Goal: Task Accomplishment & Management: Use online tool/utility

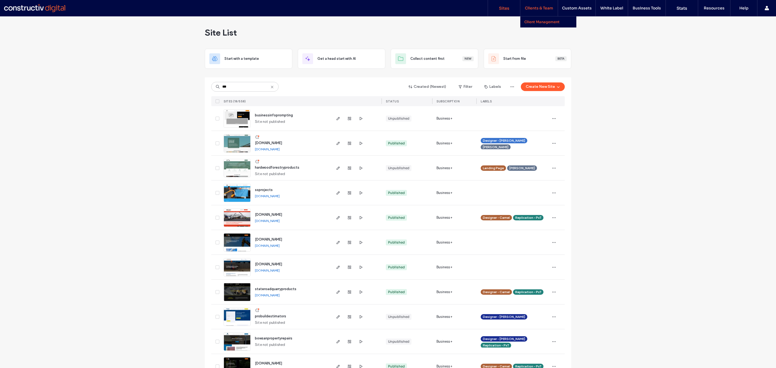
drag, startPoint x: 533, startPoint y: 6, endPoint x: 528, endPoint y: 16, distance: 11.1
click at [498, 37] on div "Site List" at bounding box center [388, 32] width 367 height 32
click at [250, 88] on input "***" at bounding box center [244, 87] width 67 height 10
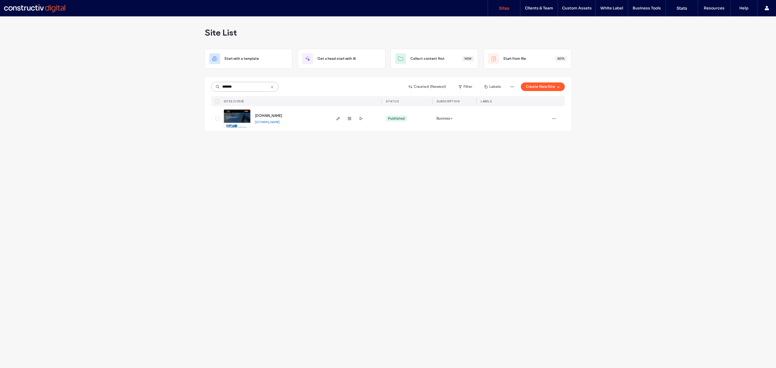
type input "*******"
click at [240, 118] on img at bounding box center [237, 128] width 26 height 37
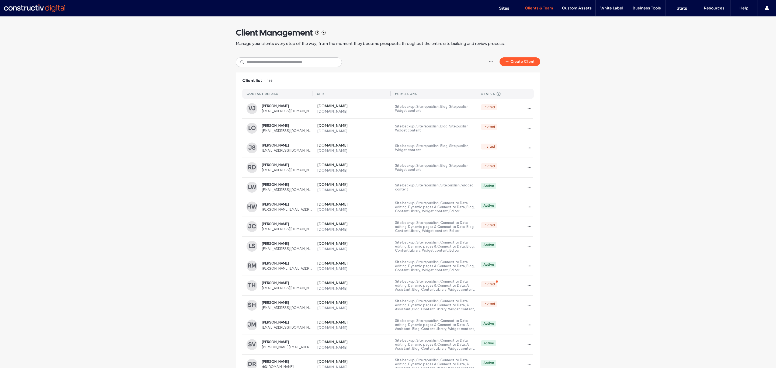
click at [512, 61] on button "Create Client" at bounding box center [520, 61] width 41 height 9
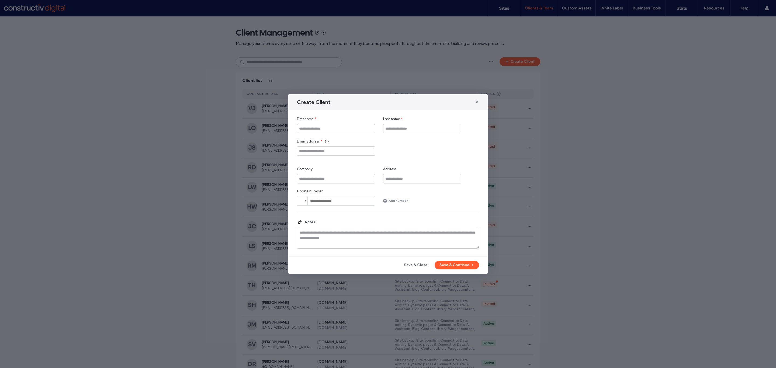
click at [350, 130] on input "First name" at bounding box center [336, 128] width 78 height 9
type input "*******"
click at [399, 127] on input "Last name" at bounding box center [422, 128] width 78 height 9
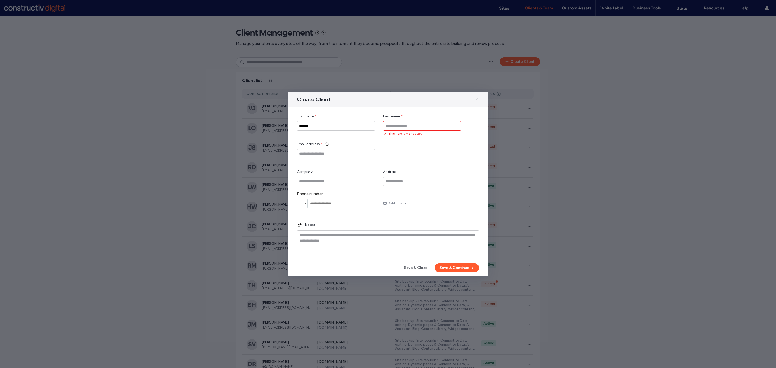
click at [411, 127] on input "Last name" at bounding box center [422, 125] width 78 height 9
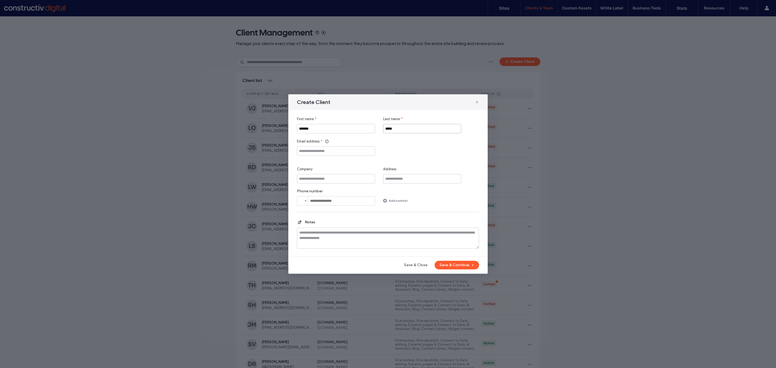
type input "*****"
click at [339, 154] on input "Email address" at bounding box center [336, 150] width 78 height 9
paste input "**********"
type input "**********"
click at [367, 159] on div "**********" at bounding box center [388, 160] width 182 height 89
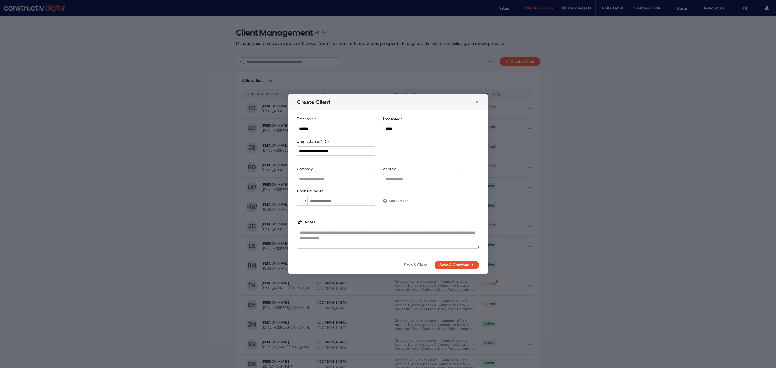
click at [453, 264] on button "Save & Continue" at bounding box center [457, 265] width 44 height 9
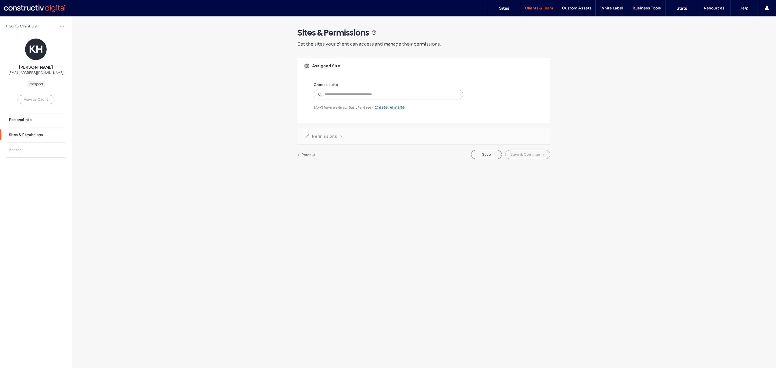
click at [384, 95] on input at bounding box center [389, 95] width 150 height 10
type input "*******"
click at [372, 110] on label "https://www.proedgecivil.com.au" at bounding box center [399, 112] width 120 height 4
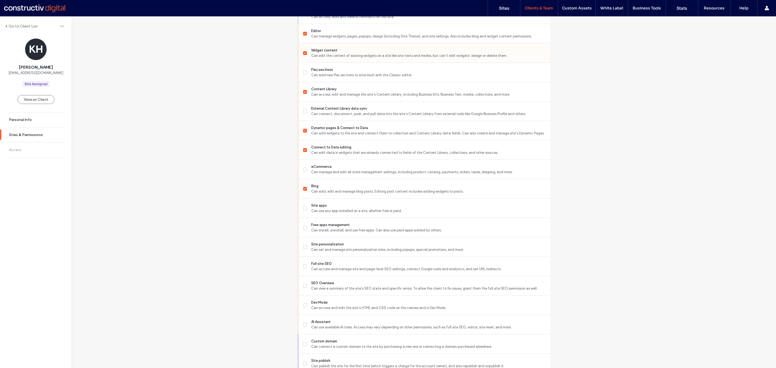
scroll to position [291, 0]
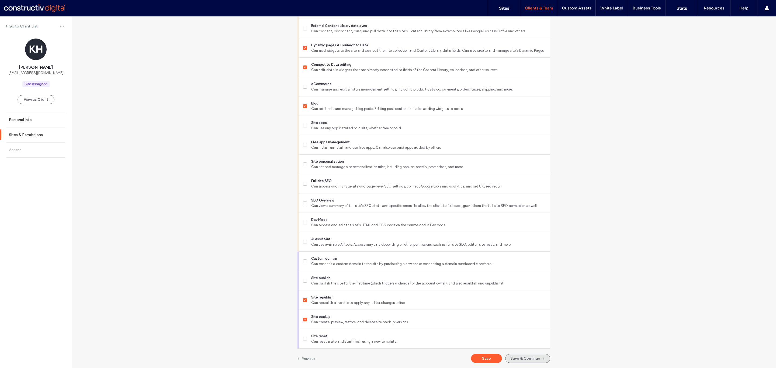
click at [519, 359] on button "Save & Continue" at bounding box center [527, 358] width 45 height 9
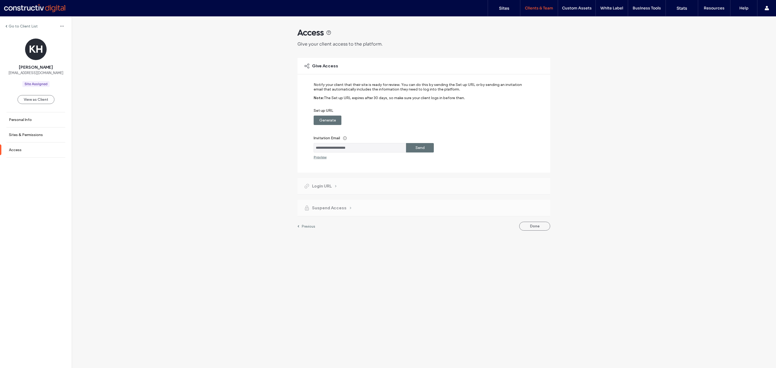
click at [424, 146] on label "Send" at bounding box center [420, 148] width 9 height 10
click at [539, 228] on div "**********" at bounding box center [424, 126] width 253 height 220
click at [538, 262] on button "Done" at bounding box center [534, 261] width 31 height 9
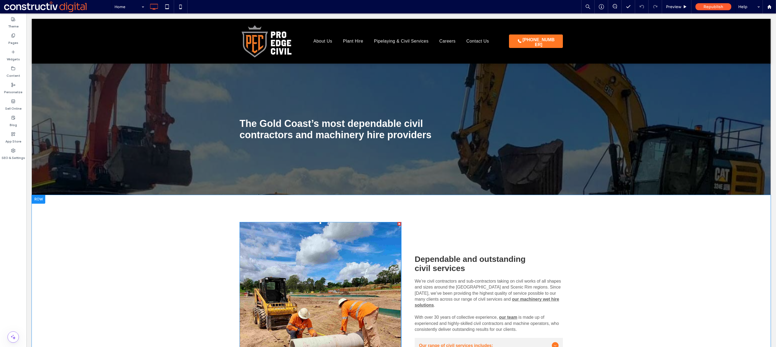
click at [361, 257] on img at bounding box center [321, 303] width 162 height 162
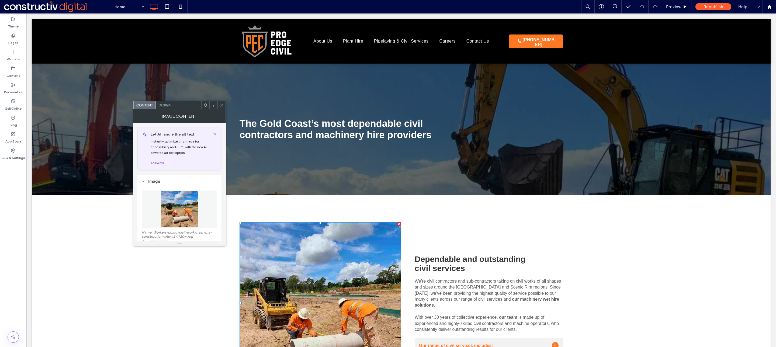
click at [222, 105] on icon at bounding box center [222, 105] width 4 height 4
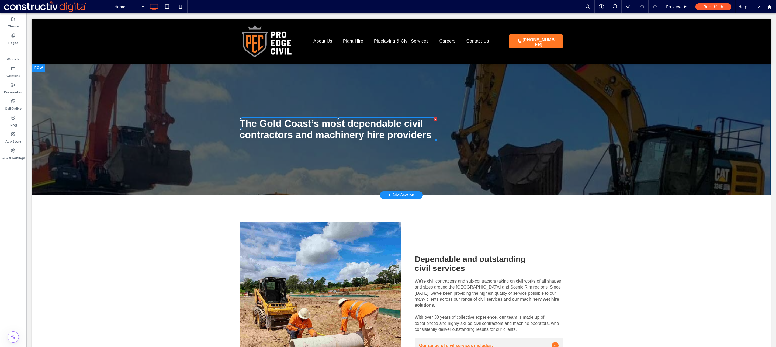
click at [353, 127] on span "The Gold Coast’s most dependable civil contractors and machinery hire providers" at bounding box center [336, 129] width 192 height 22
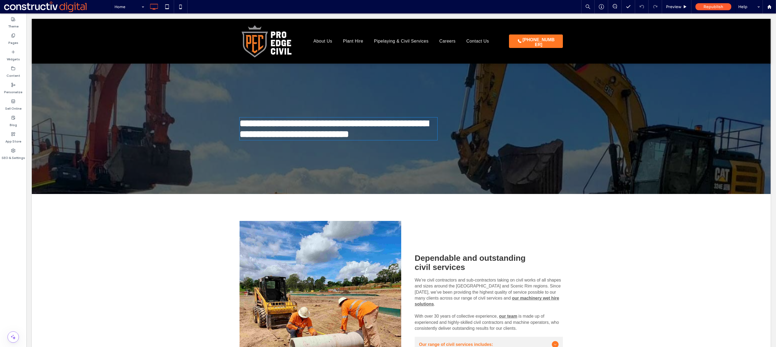
type input "*********"
type input "**"
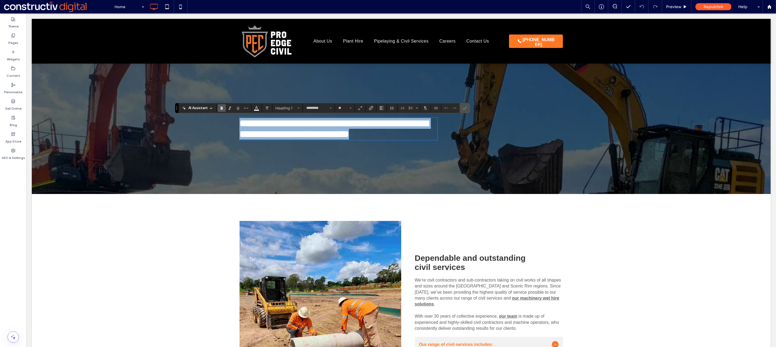
click at [431, 136] on h1 "**********" at bounding box center [339, 129] width 198 height 22
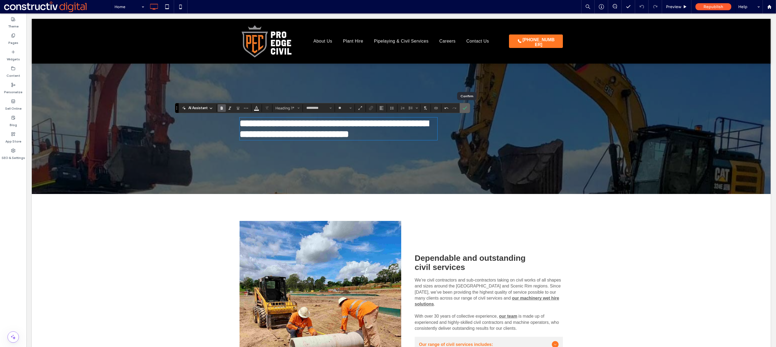
click at [469, 107] on label "Confirm" at bounding box center [465, 108] width 8 height 10
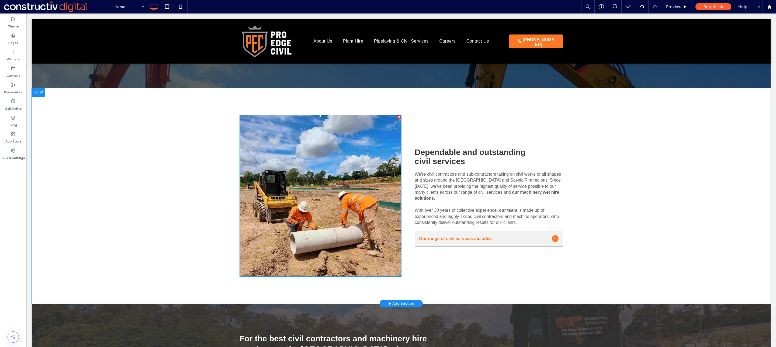
scroll to position [102, 0]
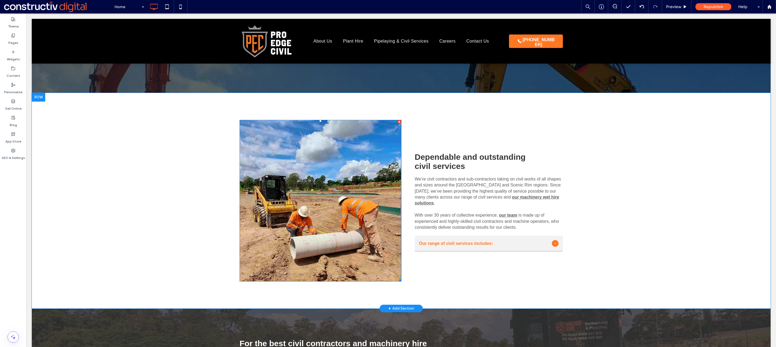
click at [320, 178] on img at bounding box center [321, 201] width 162 height 162
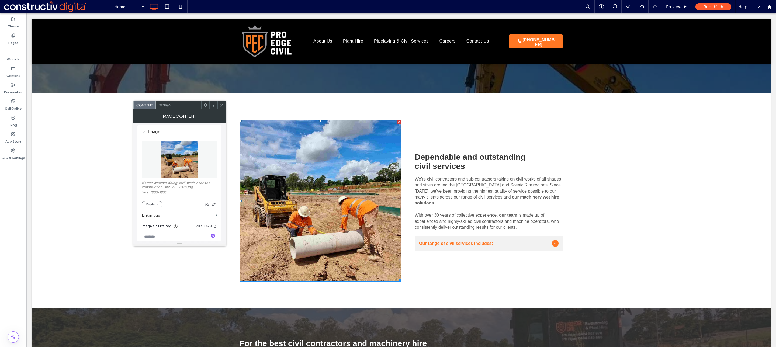
scroll to position [0, 0]
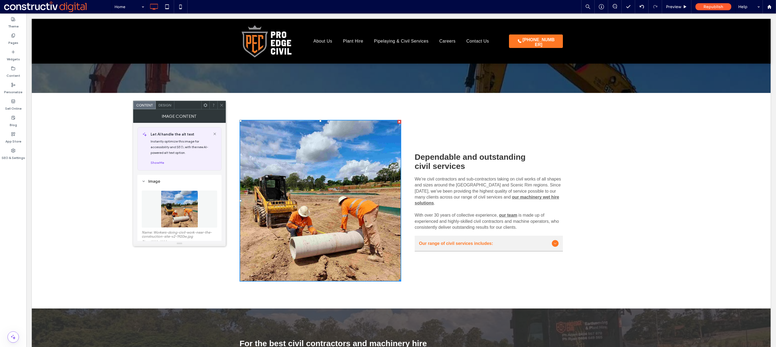
click at [165, 106] on span "Design" at bounding box center [165, 105] width 13 height 4
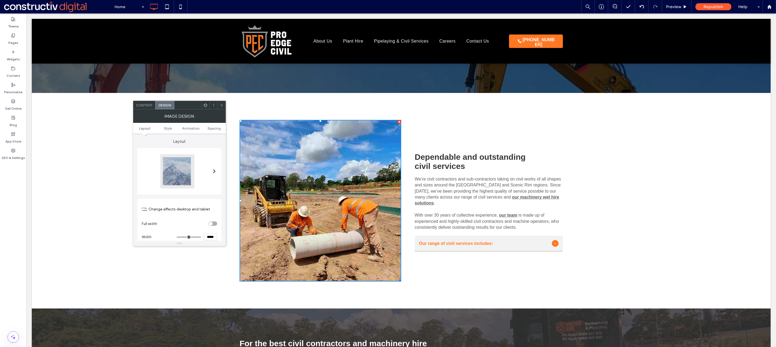
click at [220, 108] on span at bounding box center [222, 105] width 4 height 8
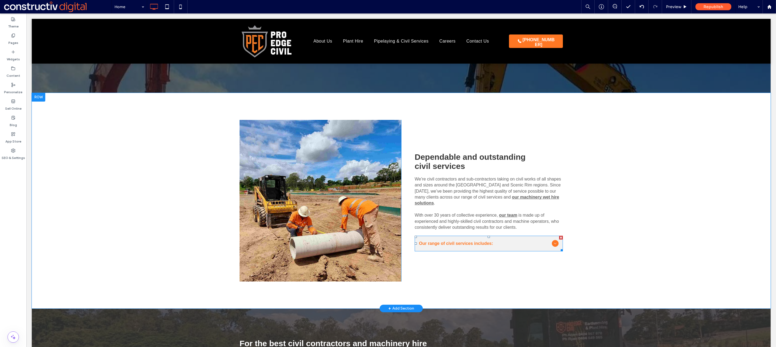
click at [552, 243] on div at bounding box center [555, 243] width 7 height 7
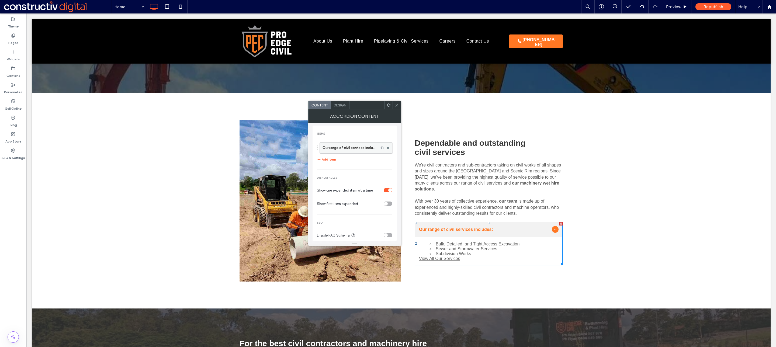
click at [364, 148] on label "Our range of civil services includes:" at bounding box center [349, 148] width 53 height 11
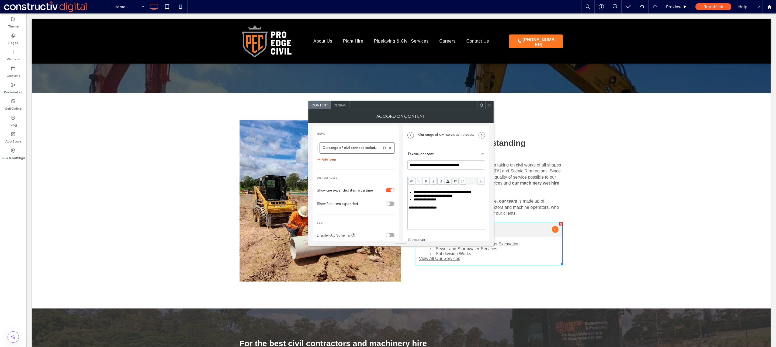
click at [330, 161] on button "Add Item" at bounding box center [326, 159] width 19 height 6
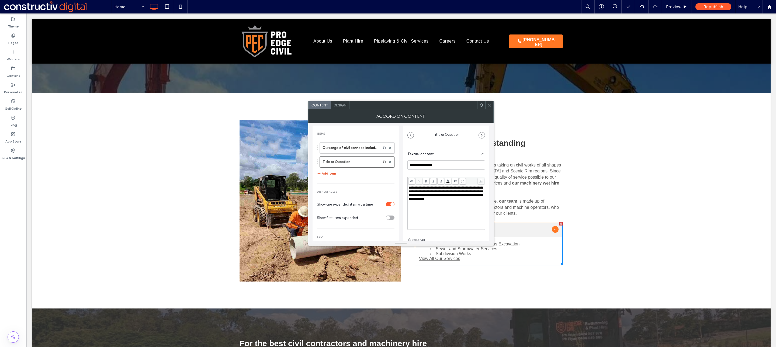
type input "**********"
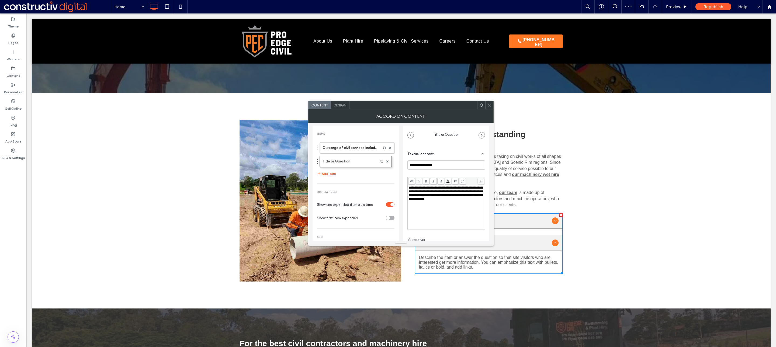
drag, startPoint x: 361, startPoint y: 167, endPoint x: 319, endPoint y: 163, distance: 42.8
drag, startPoint x: 317, startPoint y: 163, endPoint x: 318, endPoint y: 144, distance: 18.6
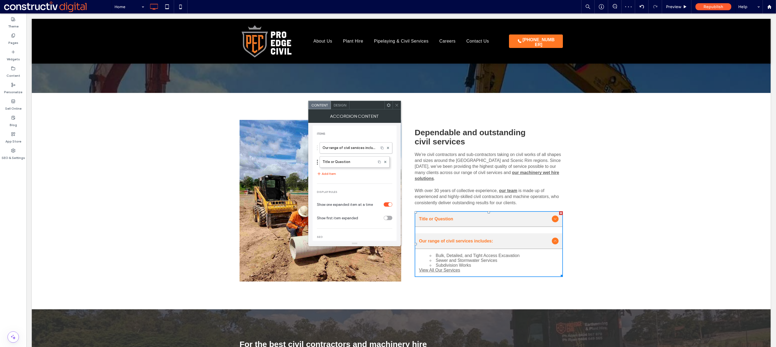
drag, startPoint x: 318, startPoint y: 147, endPoint x: 318, endPoint y: 158, distance: 11.3
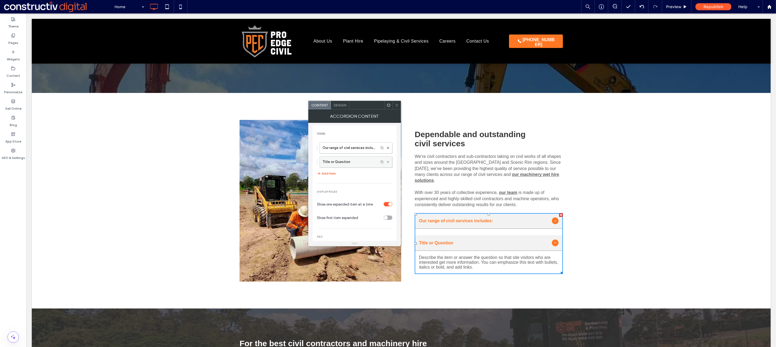
click at [387, 163] on icon at bounding box center [388, 162] width 2 height 2
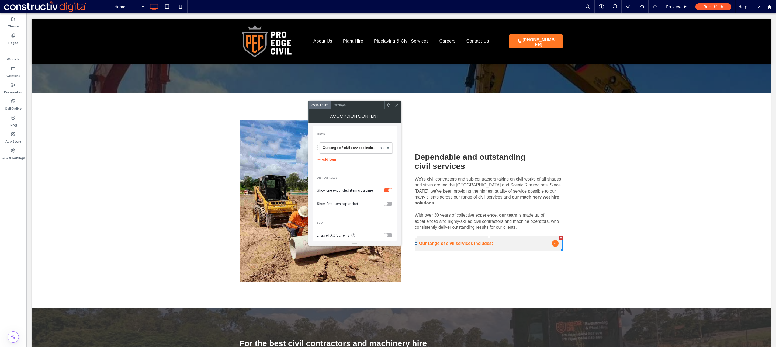
click at [397, 106] on icon at bounding box center [397, 105] width 4 height 4
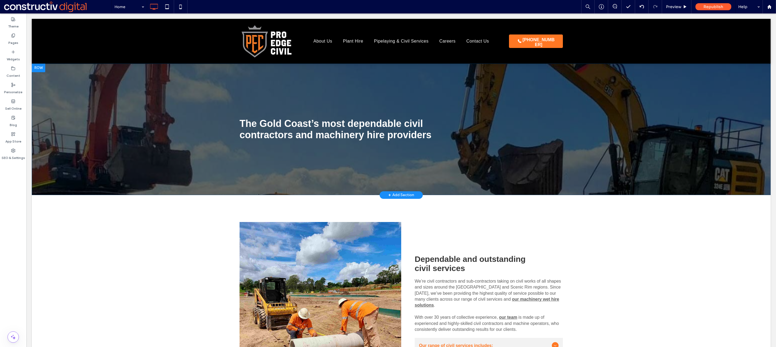
click at [41, 69] on div at bounding box center [38, 68] width 13 height 9
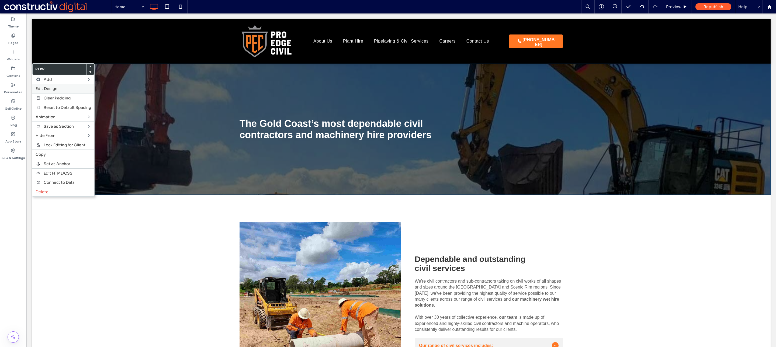
click at [58, 91] on label "Edit Design" at bounding box center [64, 88] width 56 height 5
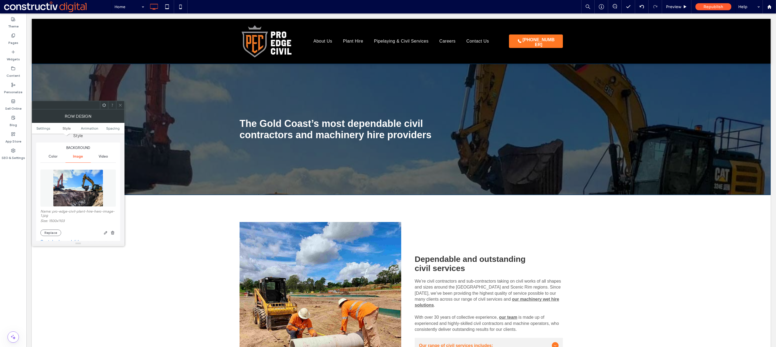
scroll to position [57, 0]
click at [50, 229] on button "Replace" at bounding box center [50, 228] width 21 height 6
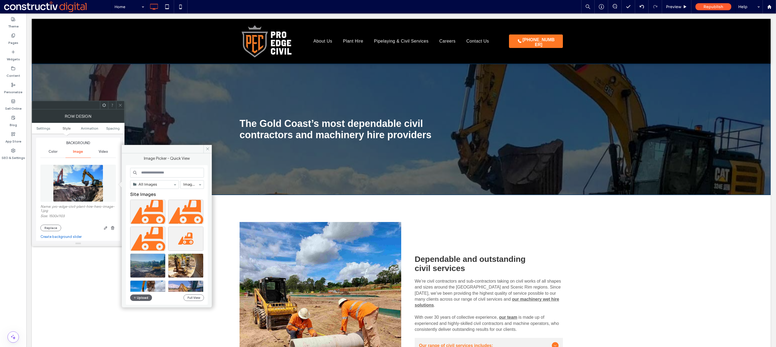
click at [97, 212] on label "Name: pro-edge-civil-plant-hire-hero-image-1.jpg" at bounding box center [77, 209] width 75 height 9
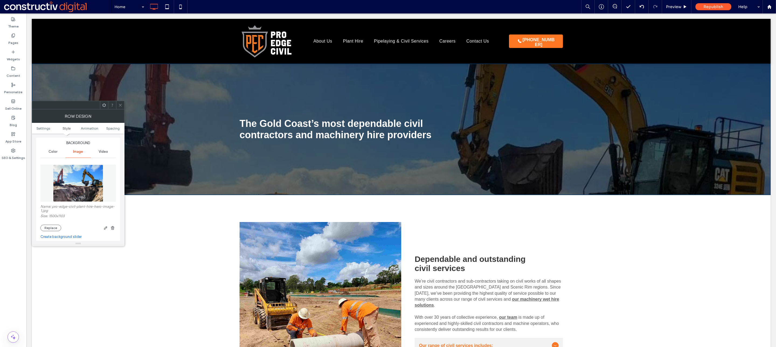
click at [103, 154] on span "Video" at bounding box center [103, 152] width 9 height 4
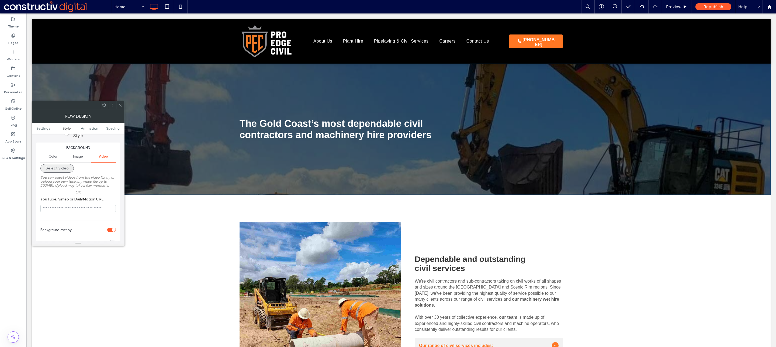
scroll to position [52, 0]
click at [119, 108] on span at bounding box center [120, 105] width 4 height 8
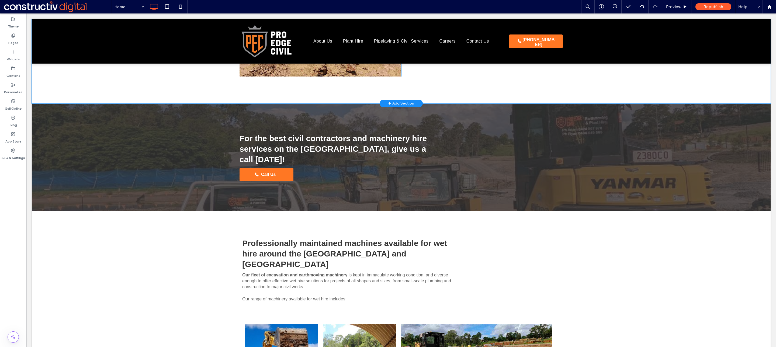
scroll to position [308, 0]
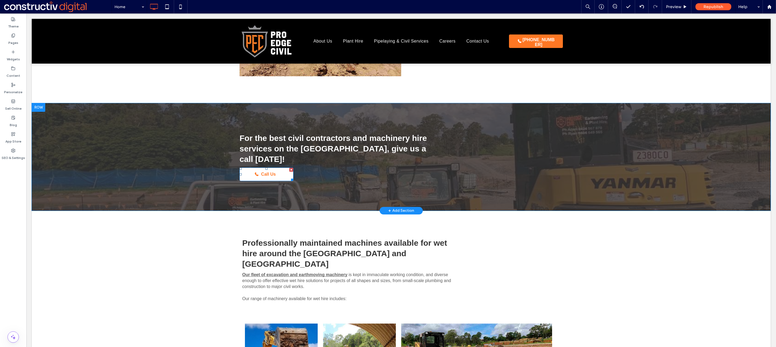
click at [271, 169] on span "Call Us" at bounding box center [268, 174] width 18 height 10
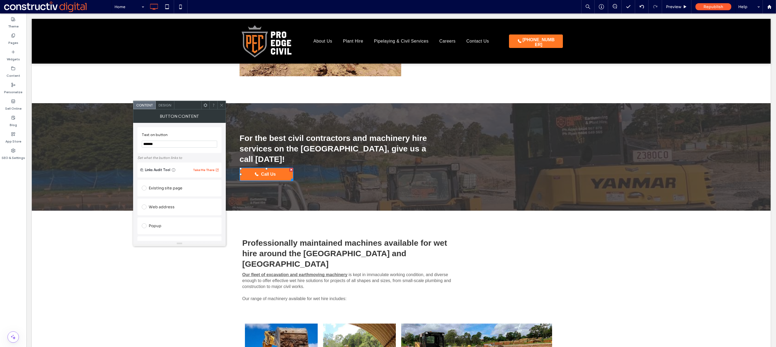
drag, startPoint x: 162, startPoint y: 144, endPoint x: 142, endPoint y: 143, distance: 20.0
click at [142, 143] on input "*******" at bounding box center [179, 144] width 75 height 7
click at [169, 104] on span "Design" at bounding box center [165, 105] width 13 height 4
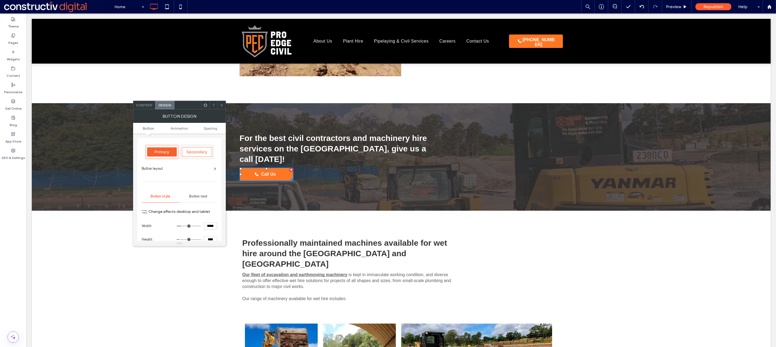
click at [221, 104] on use at bounding box center [221, 105] width 3 height 3
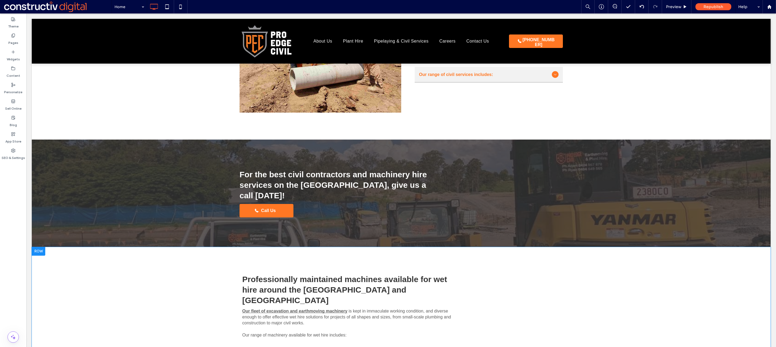
scroll to position [271, 0]
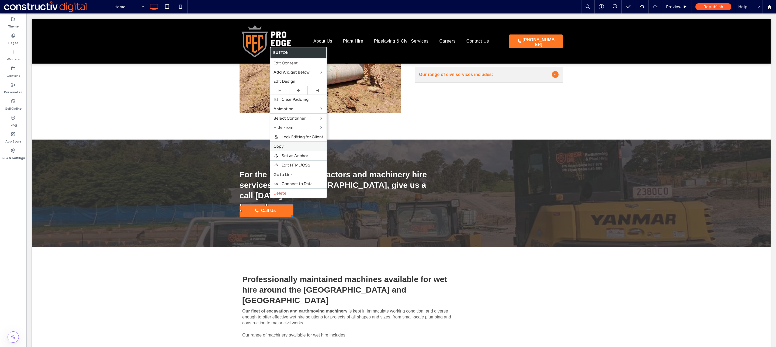
click at [296, 149] on label "Copy" at bounding box center [299, 146] width 50 height 5
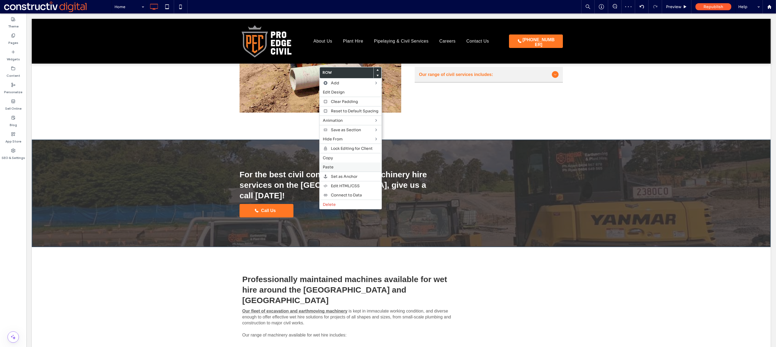
click at [341, 169] on label "Paste" at bounding box center [351, 167] width 56 height 5
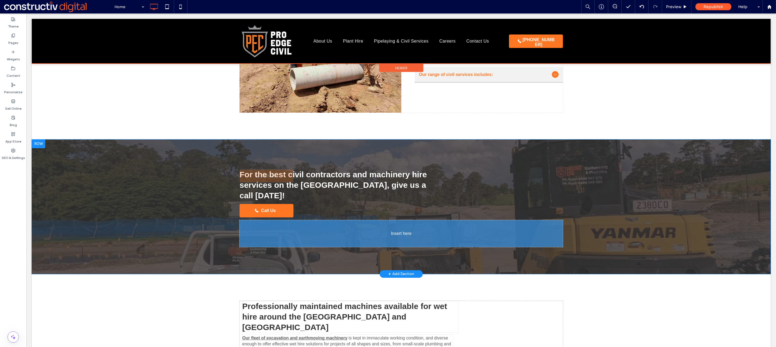
drag, startPoint x: 412, startPoint y: 175, endPoint x: 406, endPoint y: 237, distance: 62.3
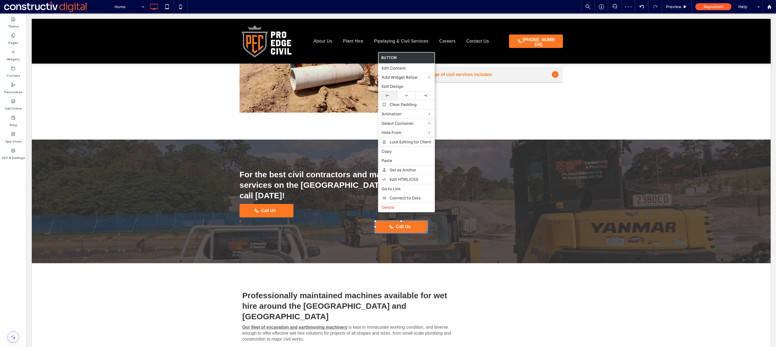
click at [390, 97] on div at bounding box center [387, 95] width 13 height 3
click at [338, 201] on div "For the best civil contractors and machinery hire services on the Gold Coast, g…" at bounding box center [401, 202] width 323 height 70
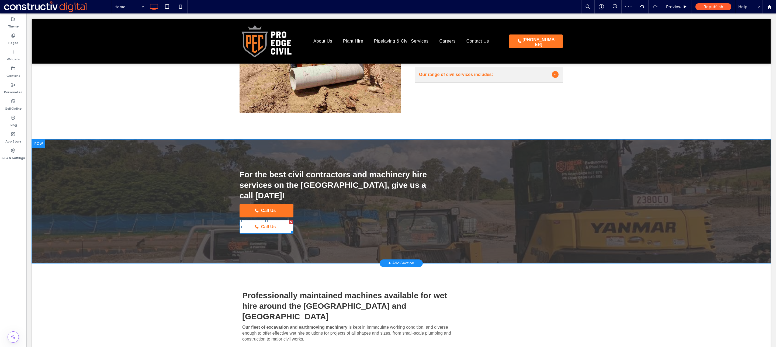
click at [269, 222] on span "Call Us" at bounding box center [268, 227] width 18 height 10
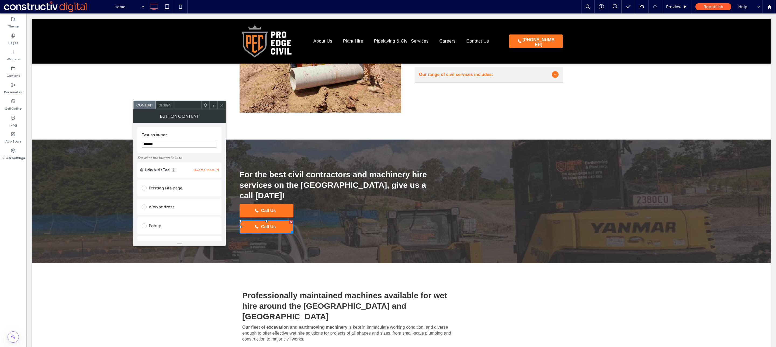
click at [180, 141] on input "*******" at bounding box center [179, 144] width 75 height 7
type input "********"
click at [191, 134] on label "Text on button" at bounding box center [178, 136] width 73 height 6
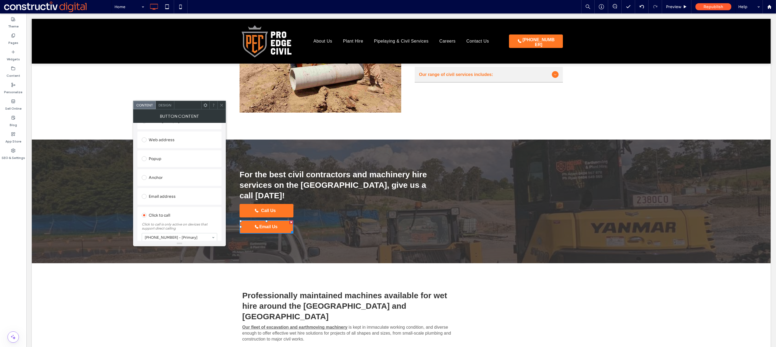
scroll to position [67, 0]
click at [160, 179] on div "Anchor" at bounding box center [179, 178] width 75 height 9
click at [175, 192] on section "Page: Home" at bounding box center [179, 193] width 75 height 22
click at [219, 107] on div at bounding box center [222, 105] width 8 height 8
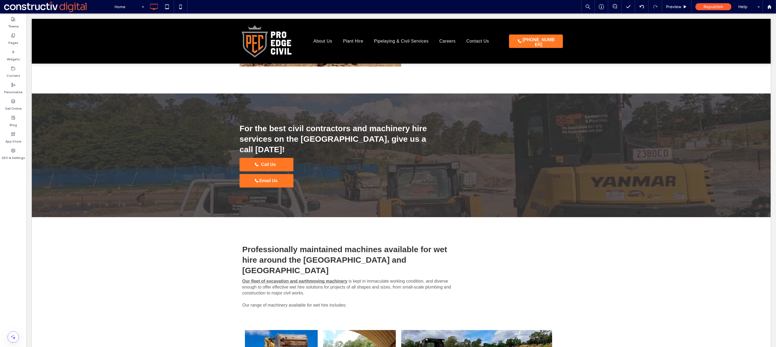
scroll to position [307, 0]
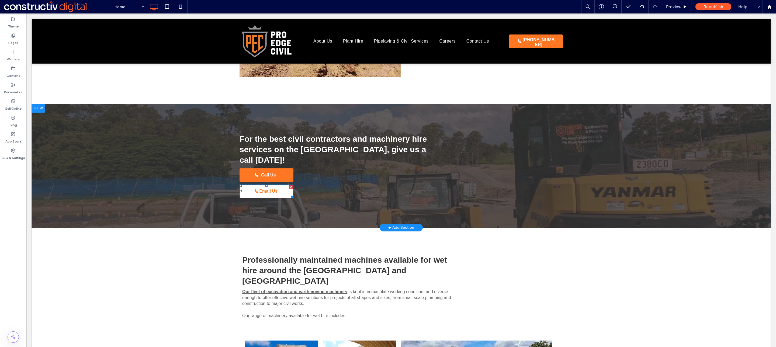
click at [290, 185] on div at bounding box center [292, 187] width 4 height 4
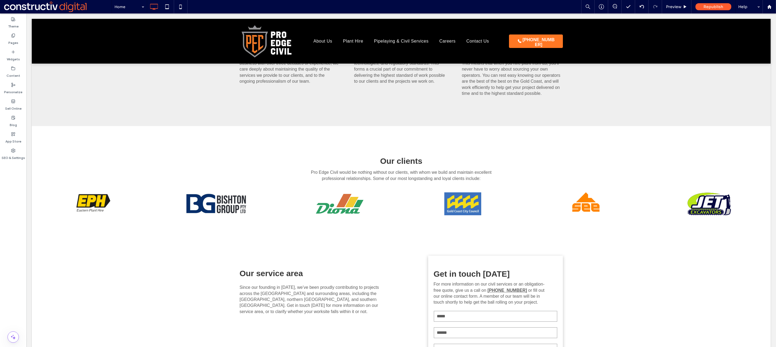
scroll to position [864, 0]
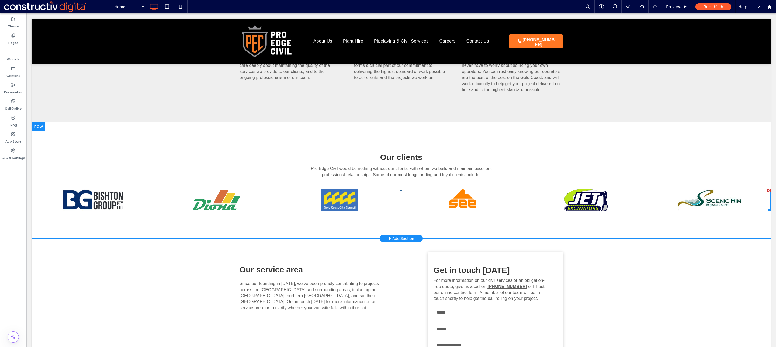
click at [425, 189] on div at bounding box center [463, 200] width 116 height 23
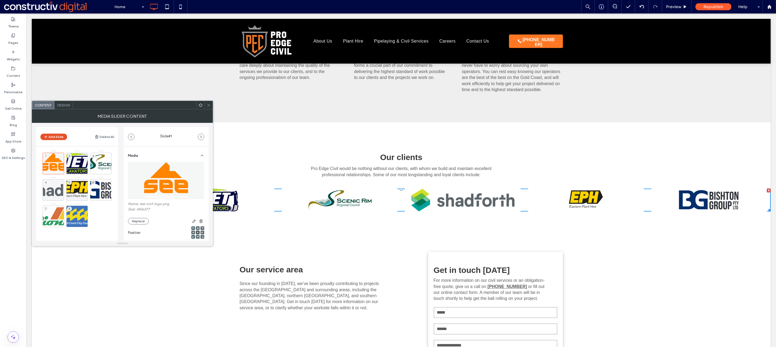
click at [55, 137] on button "Add Slide" at bounding box center [53, 137] width 27 height 6
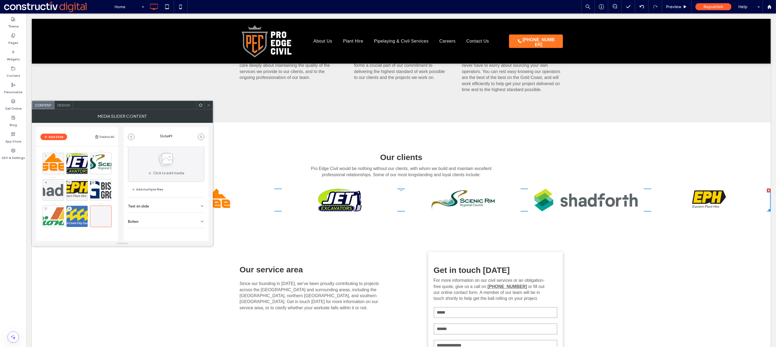
scroll to position [0, 0]
click at [91, 231] on div "1 2 3 4 5 6 7 8" at bounding box center [80, 204] width 75 height 109
click at [79, 222] on div at bounding box center [77, 224] width 21 height 6
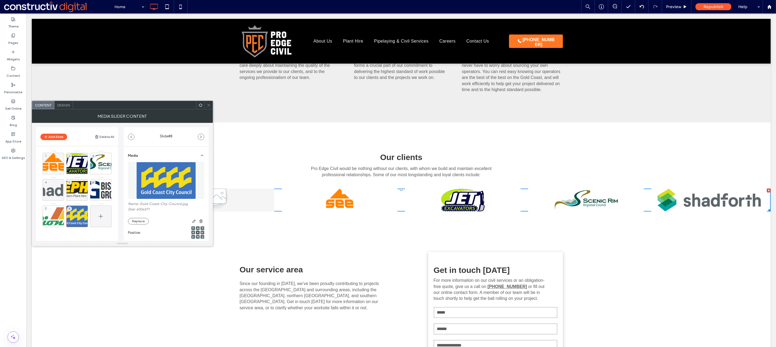
click at [101, 213] on span at bounding box center [101, 217] width 6 height 16
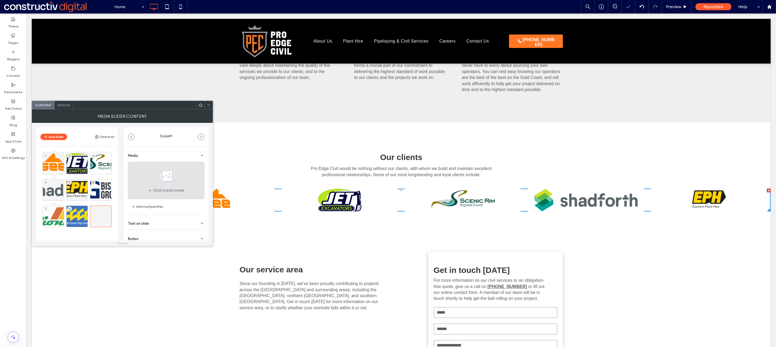
click at [167, 179] on use at bounding box center [167, 177] width 16 height 16
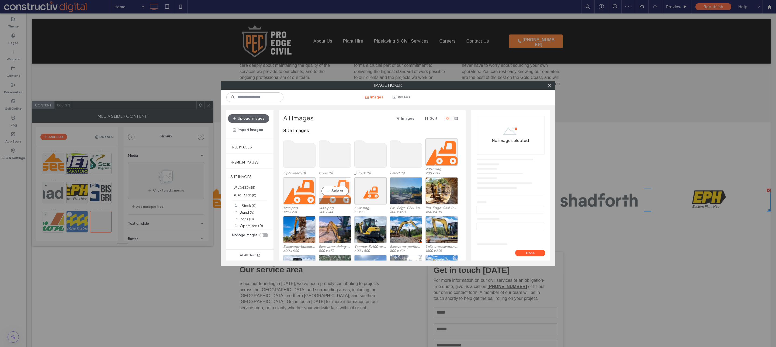
click at [333, 194] on div "Select" at bounding box center [335, 190] width 32 height 27
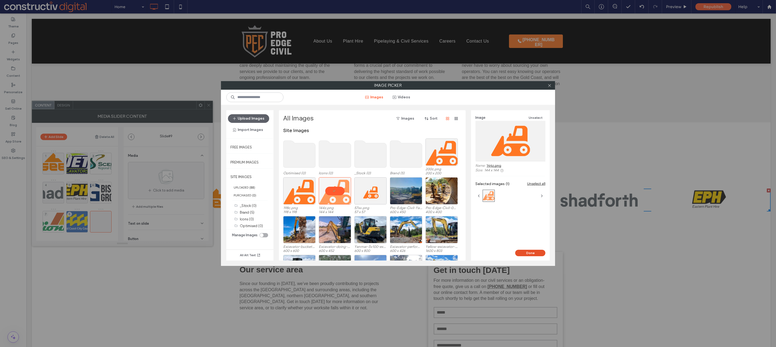
click at [531, 252] on button "Done" at bounding box center [530, 253] width 30 height 6
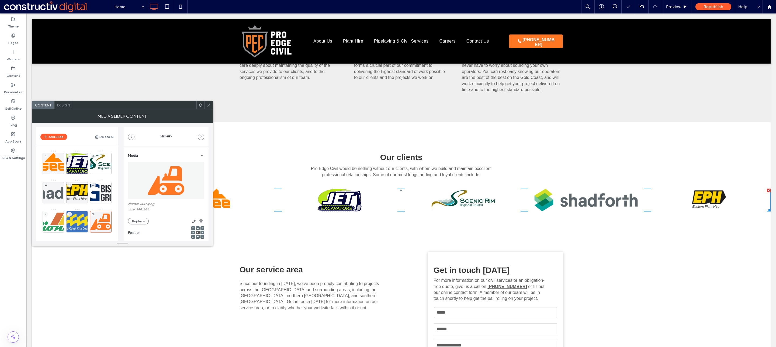
click at [209, 107] on icon at bounding box center [209, 105] width 4 height 4
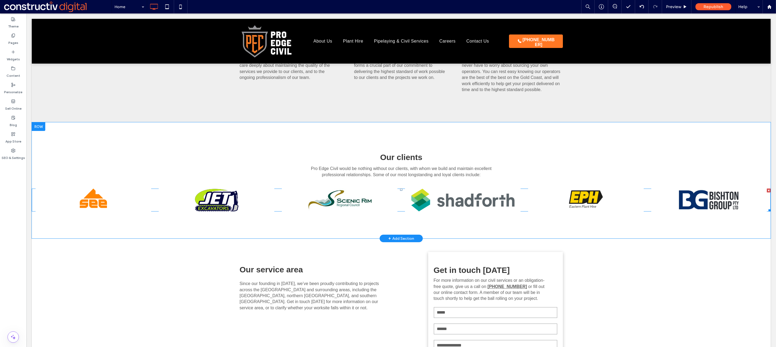
click at [102, 189] on div at bounding box center [94, 200] width 116 height 23
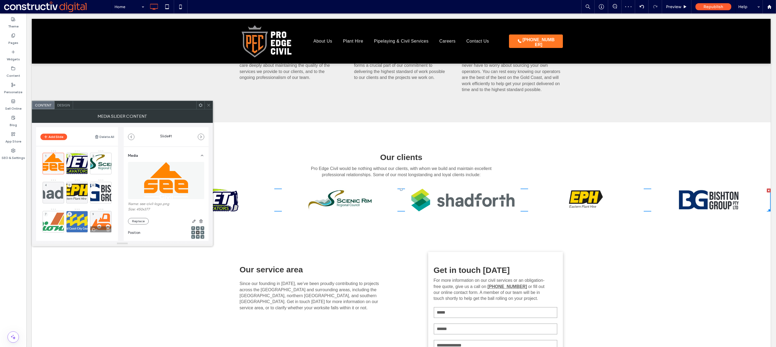
click at [103, 219] on div "9" at bounding box center [101, 222] width 22 height 22
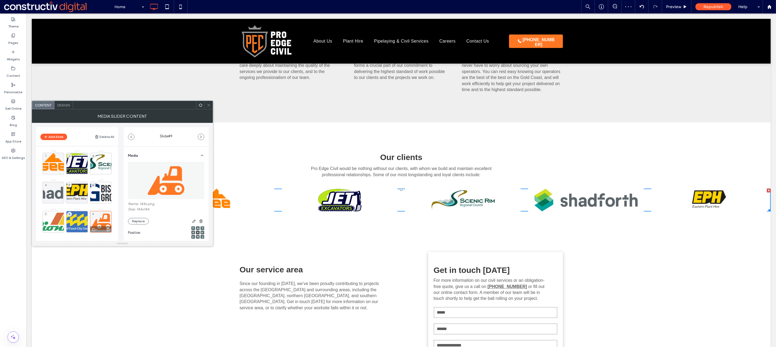
click at [106, 230] on icon at bounding box center [108, 229] width 4 height 5
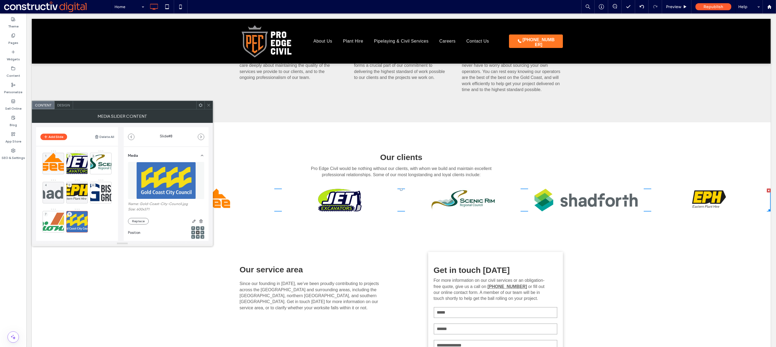
click at [208, 103] on icon at bounding box center [209, 105] width 4 height 4
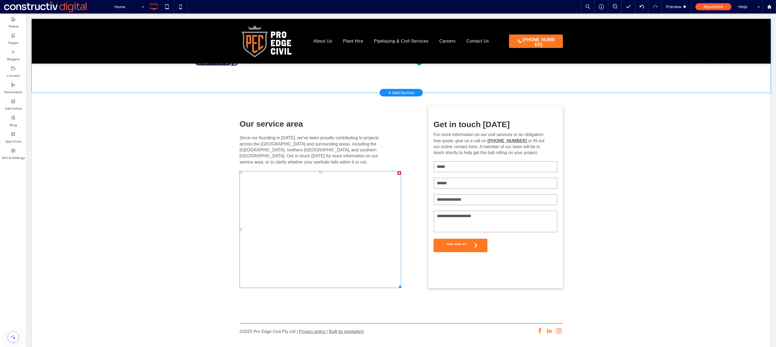
scroll to position [1010, 0]
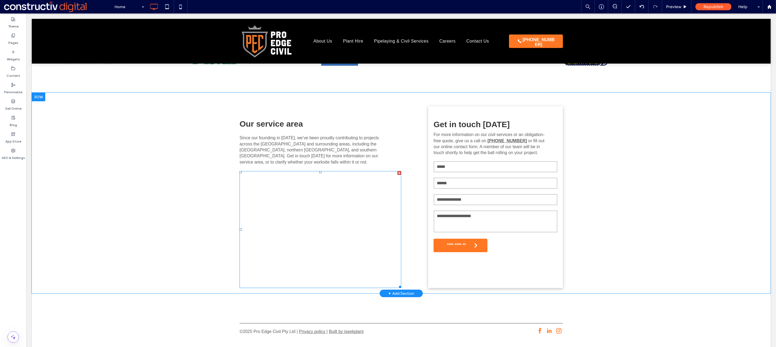
click at [331, 216] on span at bounding box center [321, 229] width 162 height 117
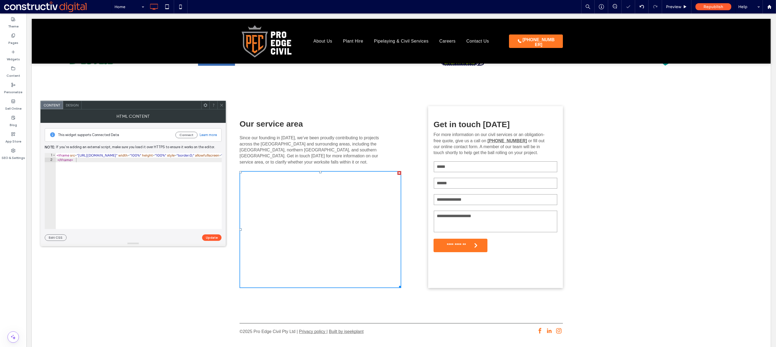
click at [222, 106] on icon at bounding box center [222, 105] width 4 height 4
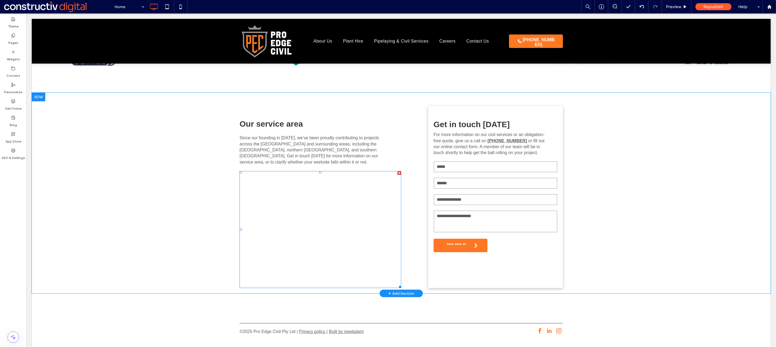
click at [358, 194] on span at bounding box center [321, 229] width 162 height 117
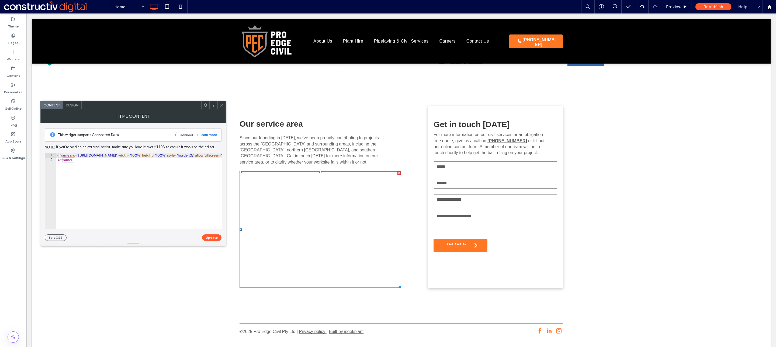
scroll to position [989, 0]
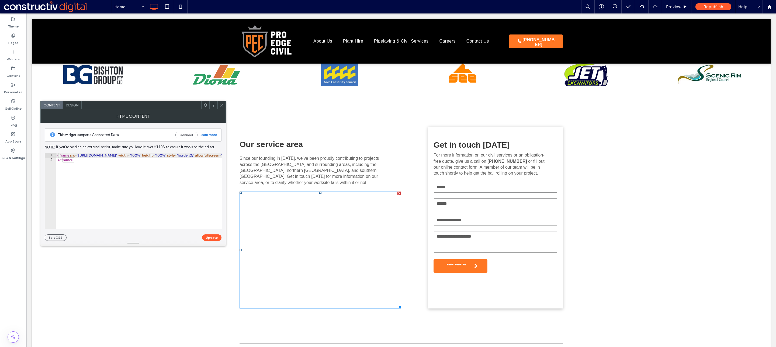
click at [222, 104] on icon at bounding box center [222, 105] width 4 height 4
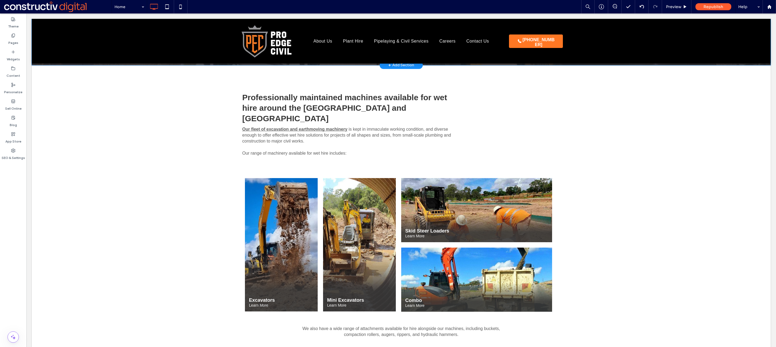
scroll to position [431, 0]
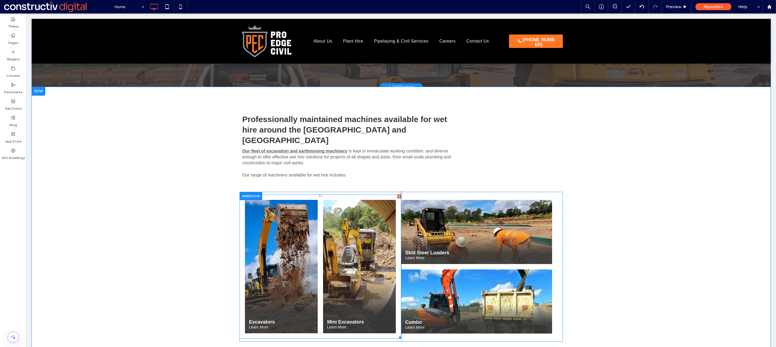
click at [361, 252] on link at bounding box center [359, 267] width 77 height 142
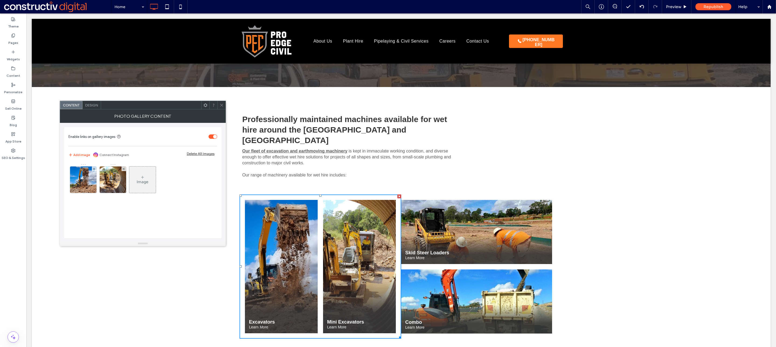
click at [218, 103] on div at bounding box center [222, 105] width 8 height 8
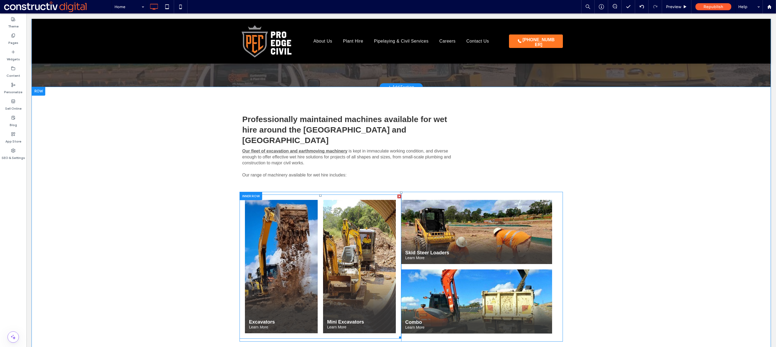
click at [340, 227] on link at bounding box center [359, 267] width 77 height 142
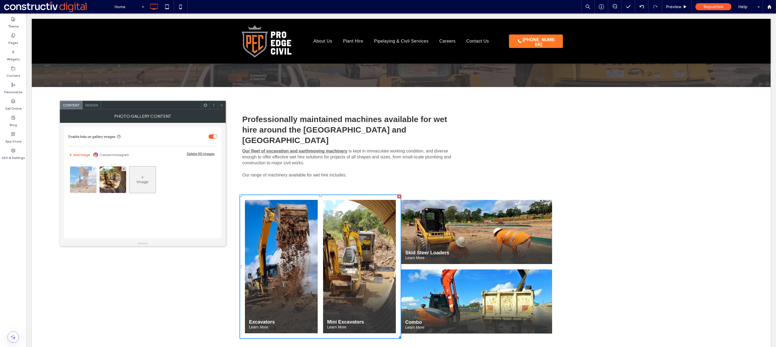
click at [85, 184] on img at bounding box center [83, 180] width 26 height 26
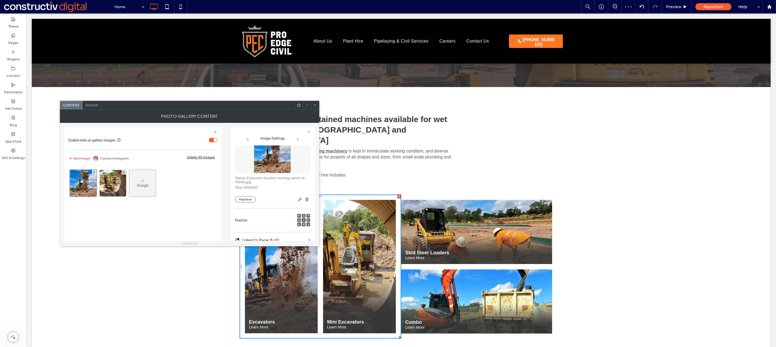
scroll to position [0, 0]
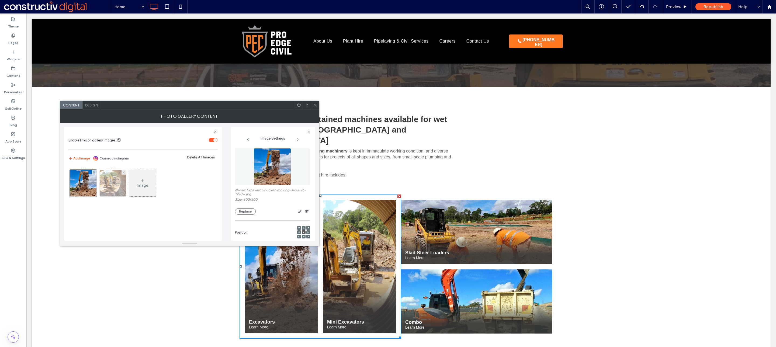
click at [114, 185] on img at bounding box center [113, 183] width 26 height 26
click at [313, 106] on icon at bounding box center [315, 105] width 4 height 4
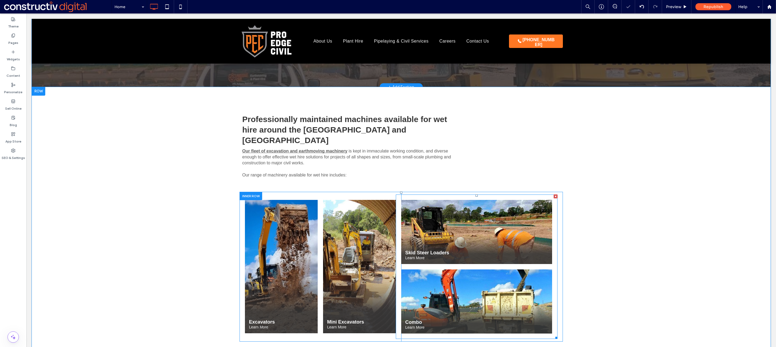
click at [464, 212] on link at bounding box center [477, 232] width 160 height 68
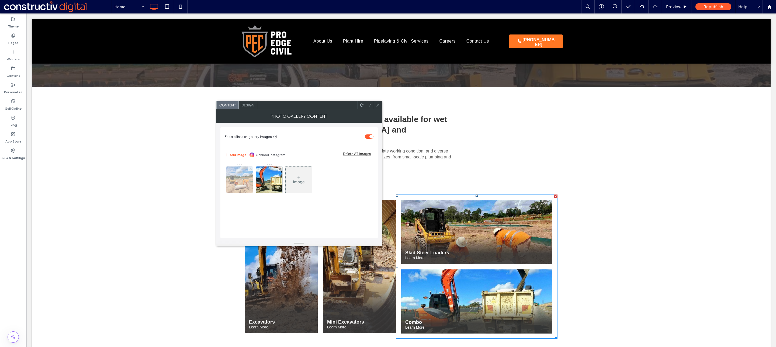
click at [242, 182] on img at bounding box center [239, 180] width 26 height 26
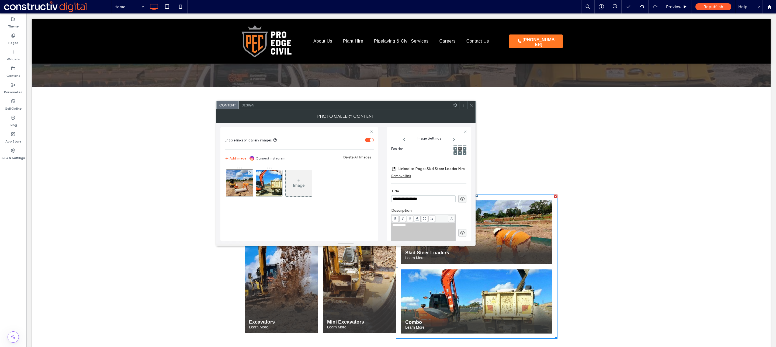
scroll to position [0, 0]
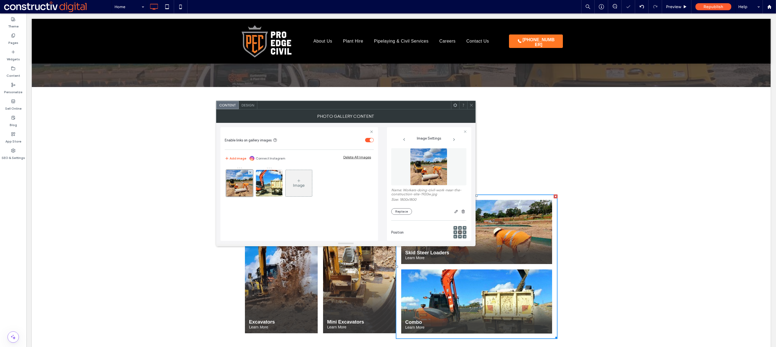
click at [472, 105] on use at bounding box center [471, 105] width 3 height 3
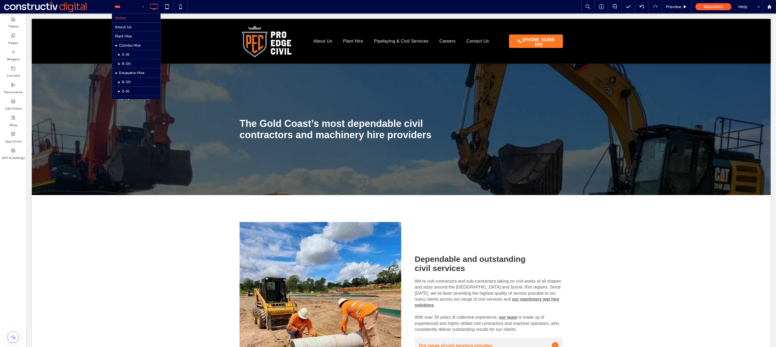
click at [142, 6] on div "Home About Us Plant Hire Combo Hire 3-5t 8-12t Excavator Hire 8-12t 3-5t Mini E…" at bounding box center [129, 6] width 35 height 13
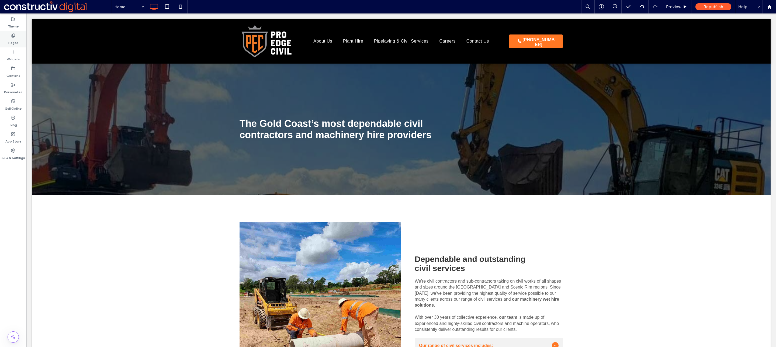
click at [15, 43] on label "Pages" at bounding box center [13, 42] width 10 height 8
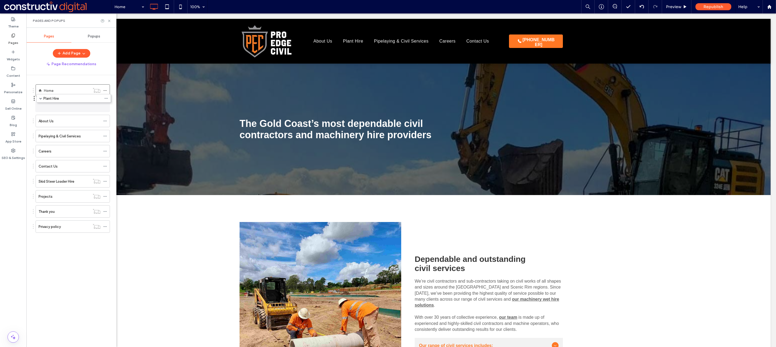
drag, startPoint x: 33, startPoint y: 121, endPoint x: 34, endPoint y: 101, distance: 20.2
drag, startPoint x: 33, startPoint y: 107, endPoint x: 32, endPoint y: 157, distance: 50.4
click at [53, 118] on div "Plant Hire" at bounding box center [72, 121] width 58 height 12
click at [110, 21] on icon at bounding box center [109, 21] width 4 height 4
